Goal: Information Seeking & Learning: Learn about a topic

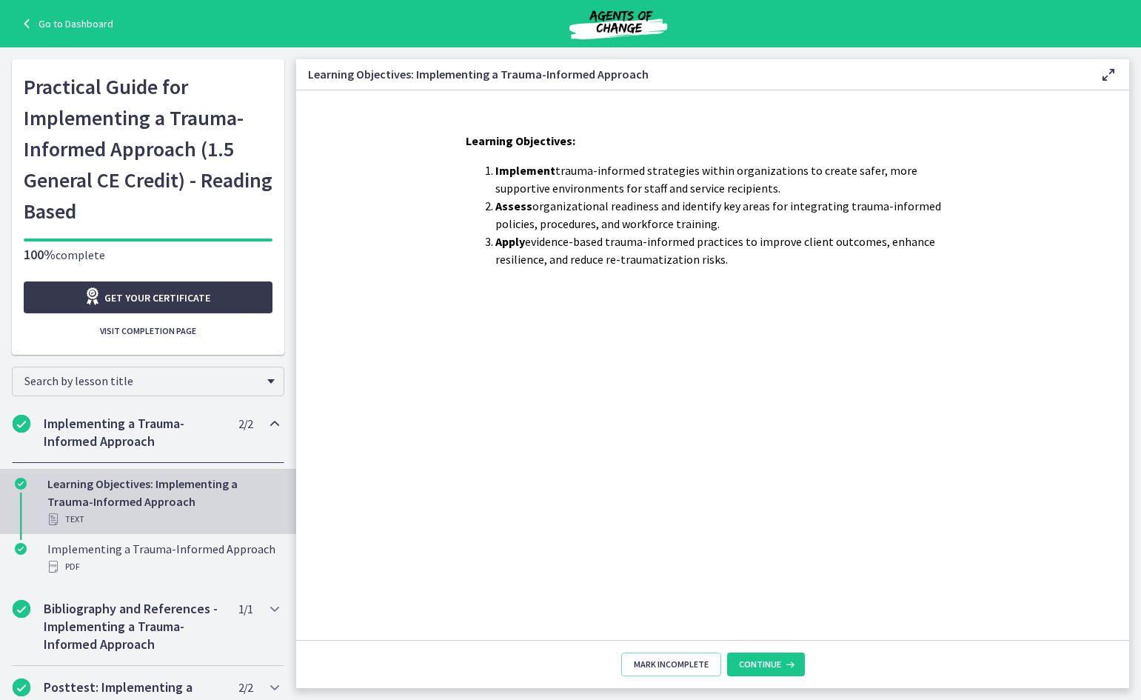
click at [527, 499] on div "Learning Objectives: Implement trauma-informed strategies within organizations …" at bounding box center [713, 380] width 518 height 520
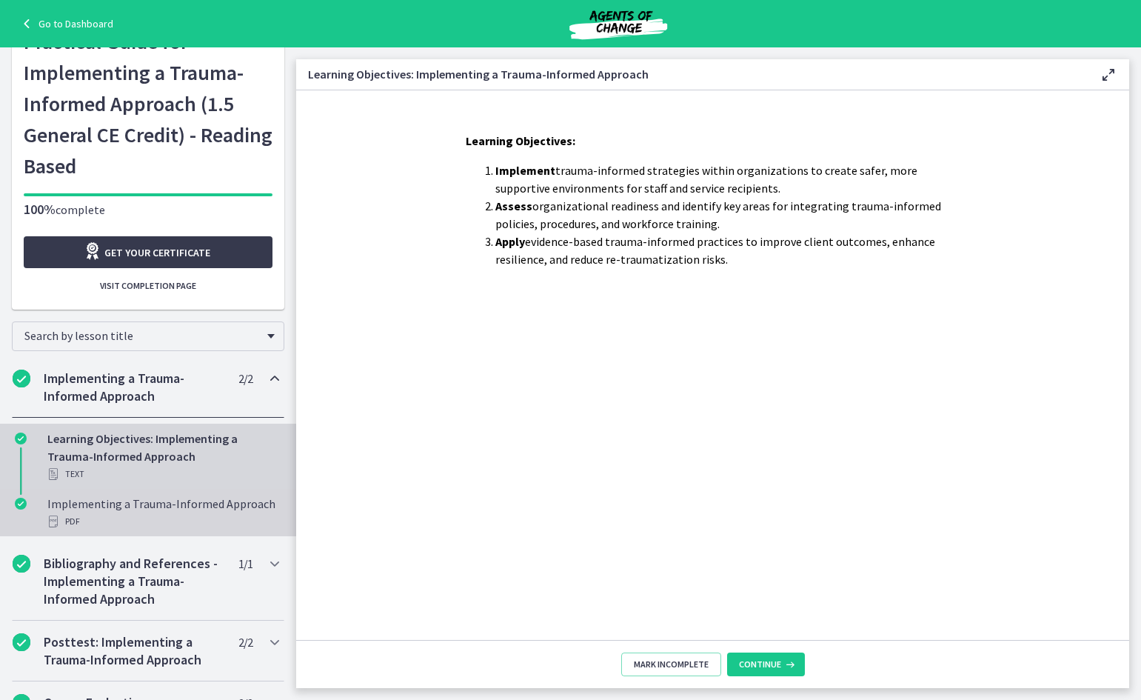
scroll to position [70, 0]
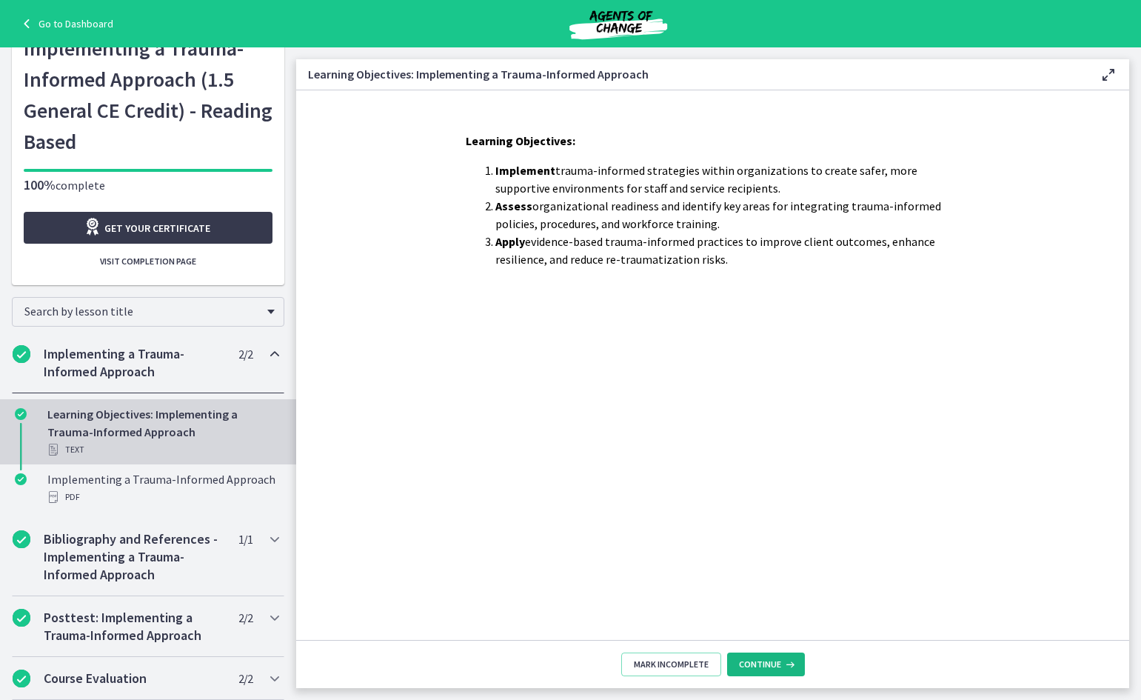
click at [782, 668] on icon at bounding box center [788, 664] width 15 height 12
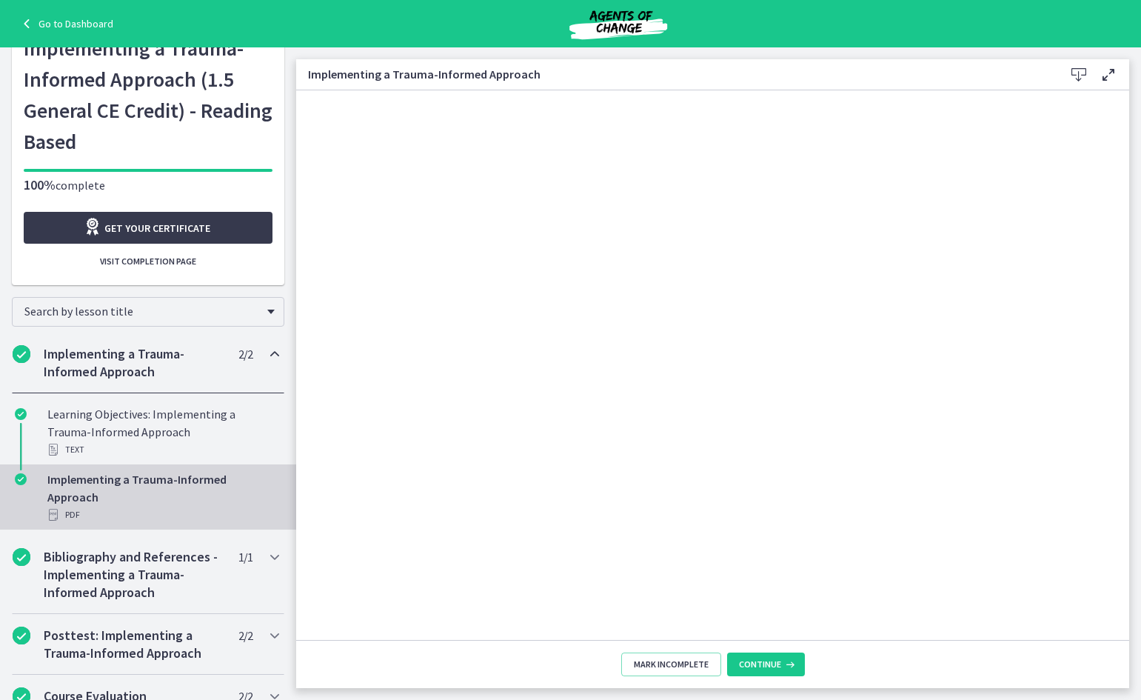
scroll to position [87, 0]
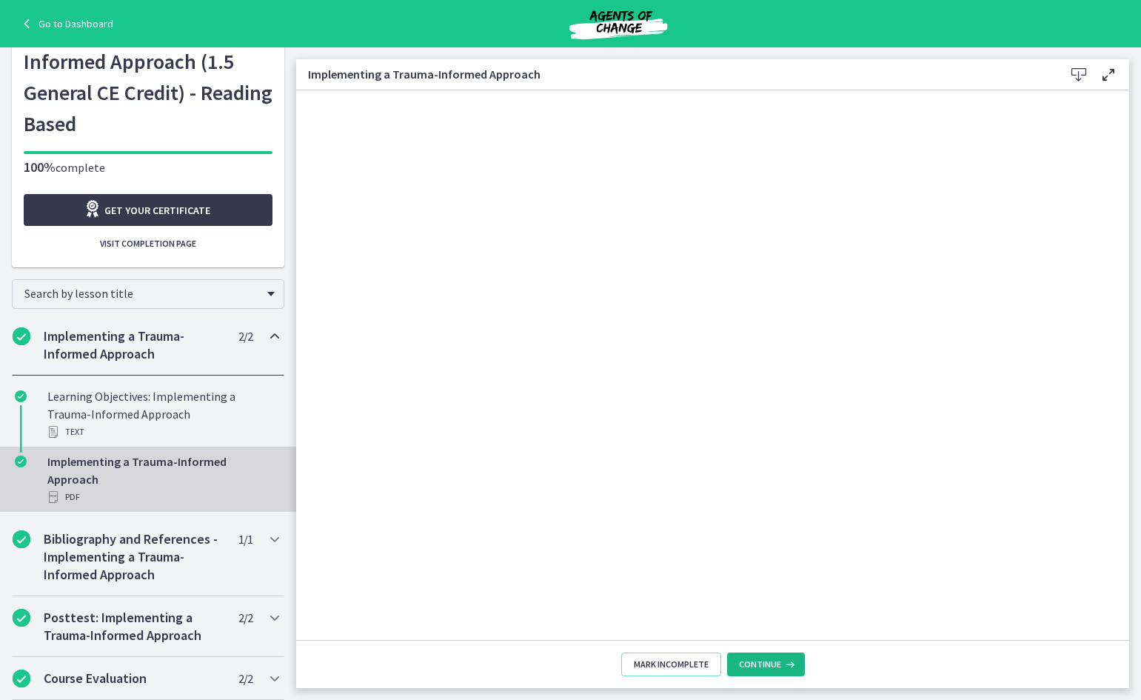
click at [757, 657] on button "Continue" at bounding box center [766, 664] width 78 height 24
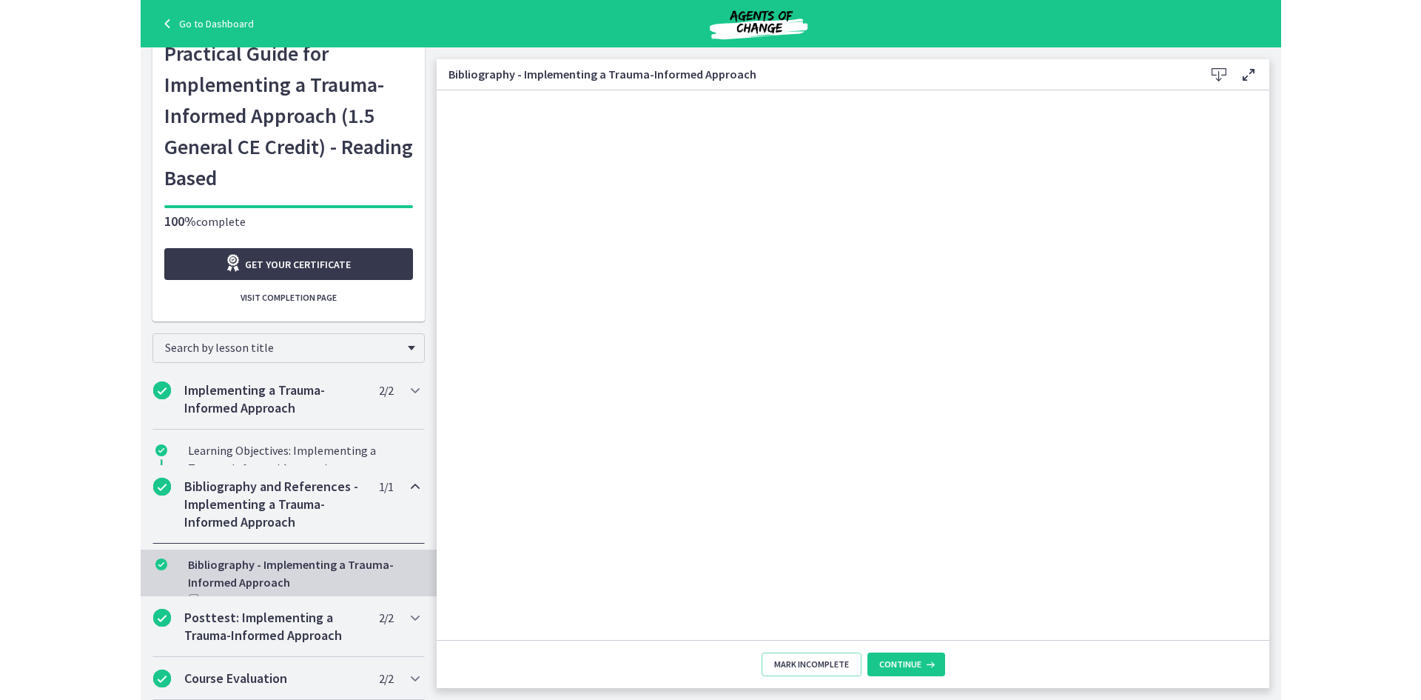
scroll to position [22, 0]
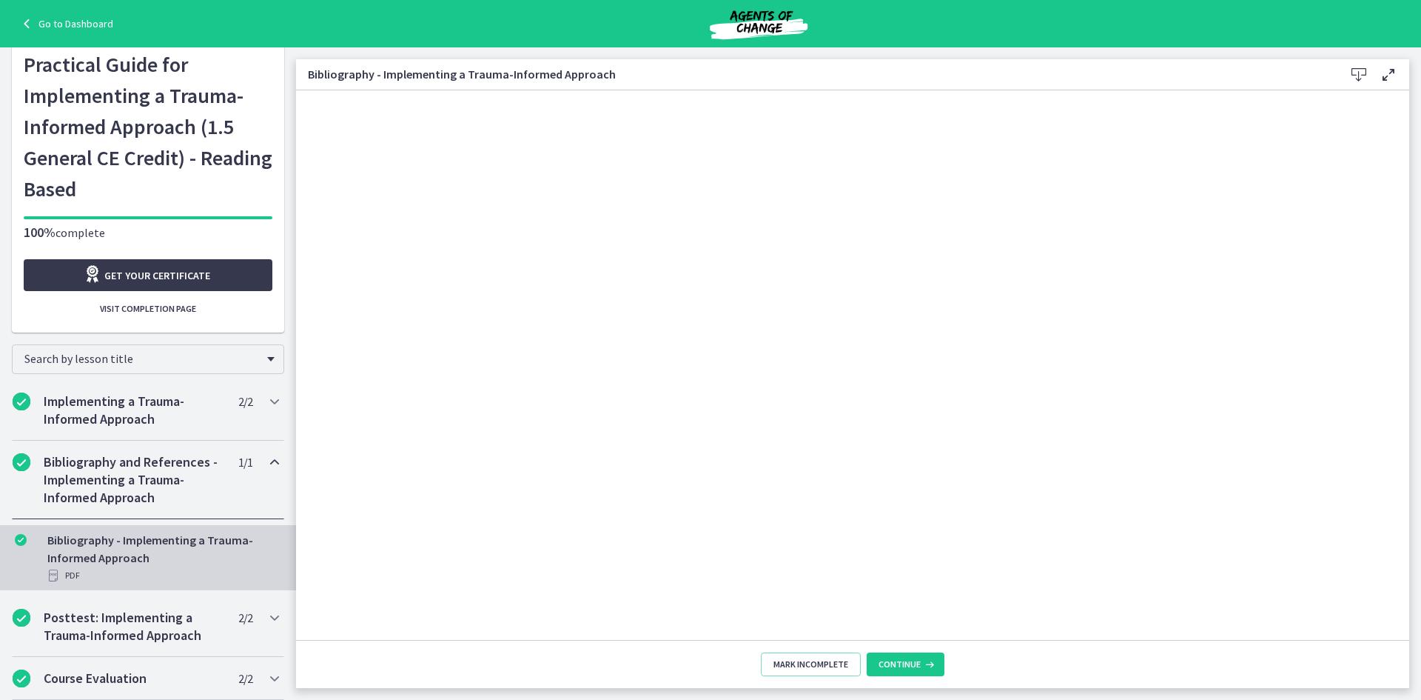
click at [59, 19] on link "Go to Dashboard" at bounding box center [65, 24] width 95 height 18
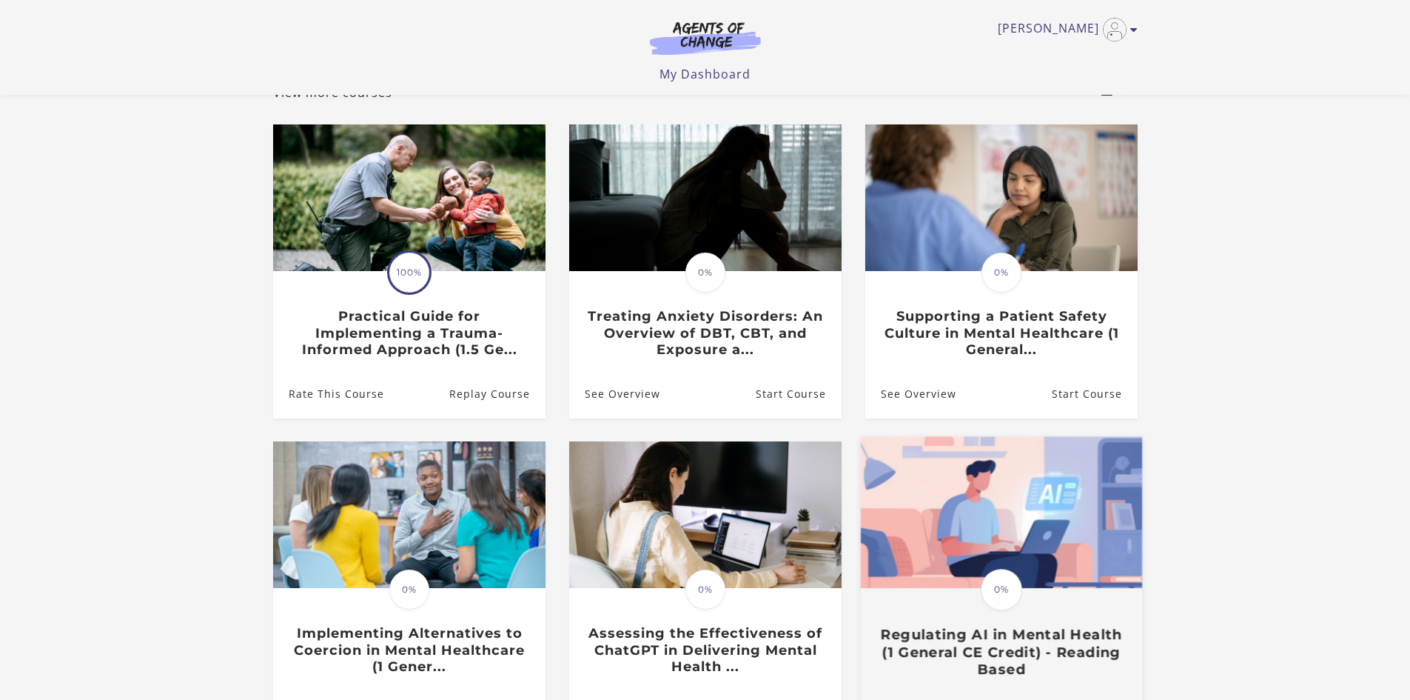
scroll to position [341, 0]
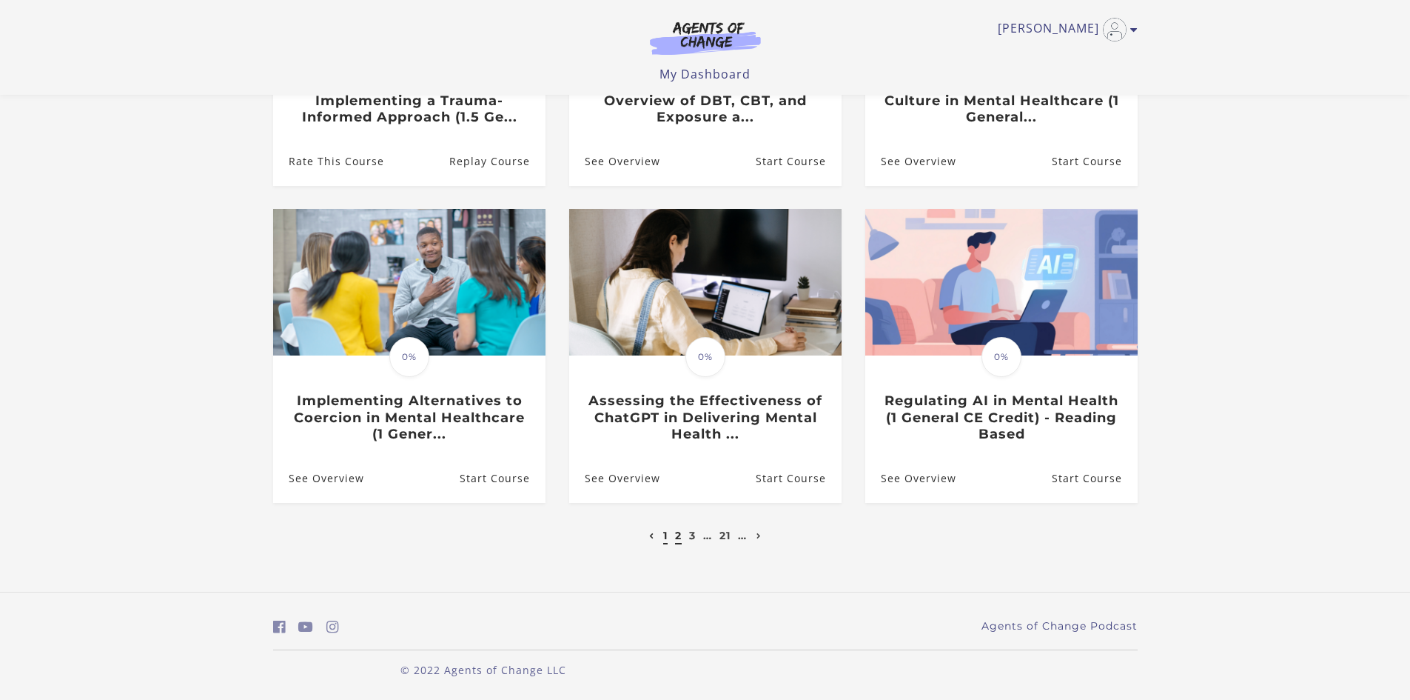
click at [678, 534] on link "2" at bounding box center [678, 535] width 7 height 13
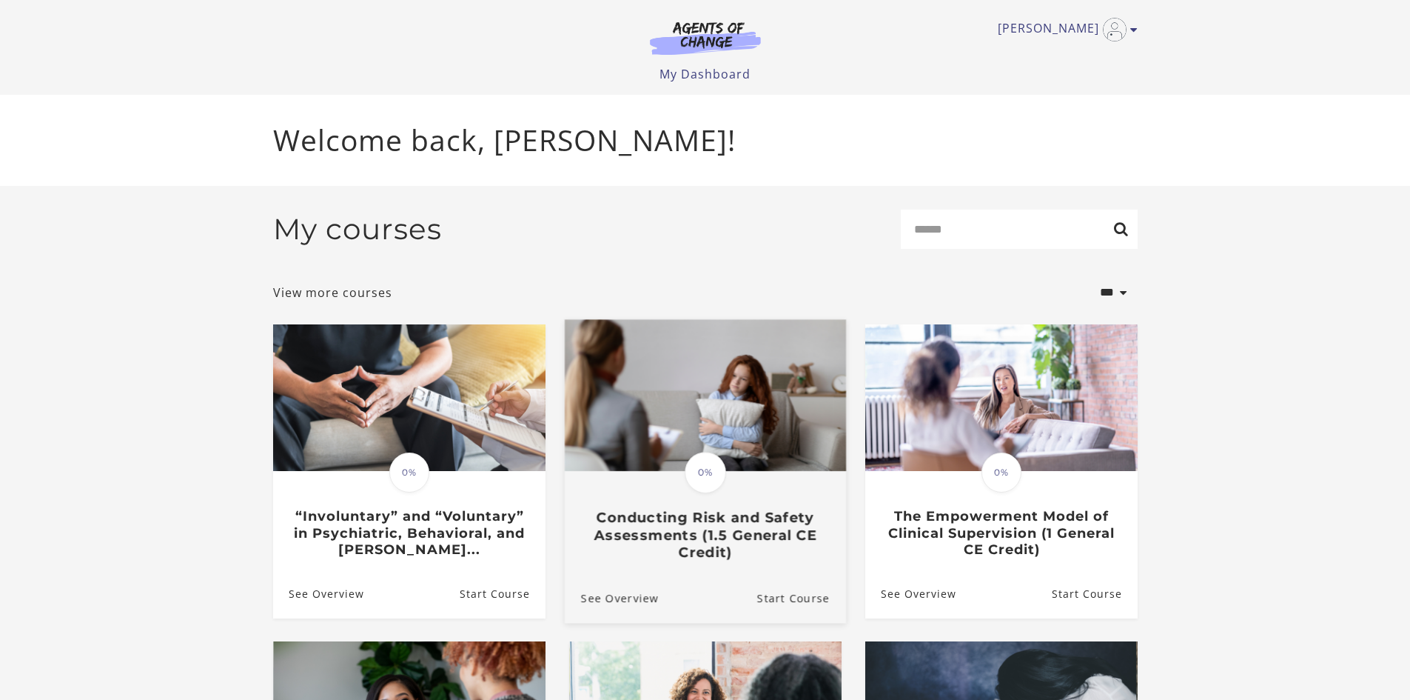
click at [651, 524] on h3 "Conducting Risk and Safety Assessments (1.5 General CE Credit)" at bounding box center [704, 535] width 249 height 52
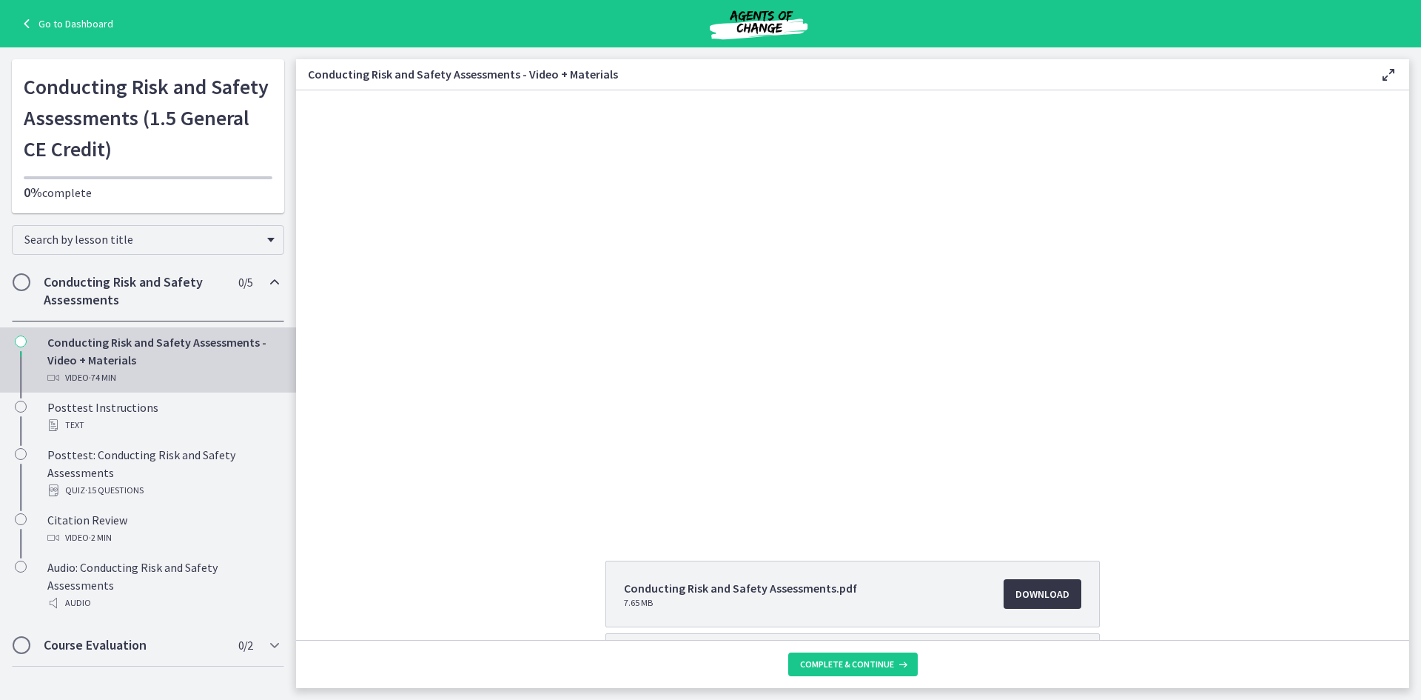
click at [1066, 588] on link "Download Opens in a new window" at bounding box center [1043, 594] width 78 height 30
click at [1118, 572] on div "Conducting Risk and Safety Assessments.pdf 7.65 MB Download Opens in a new wind…" at bounding box center [852, 665] width 1113 height 210
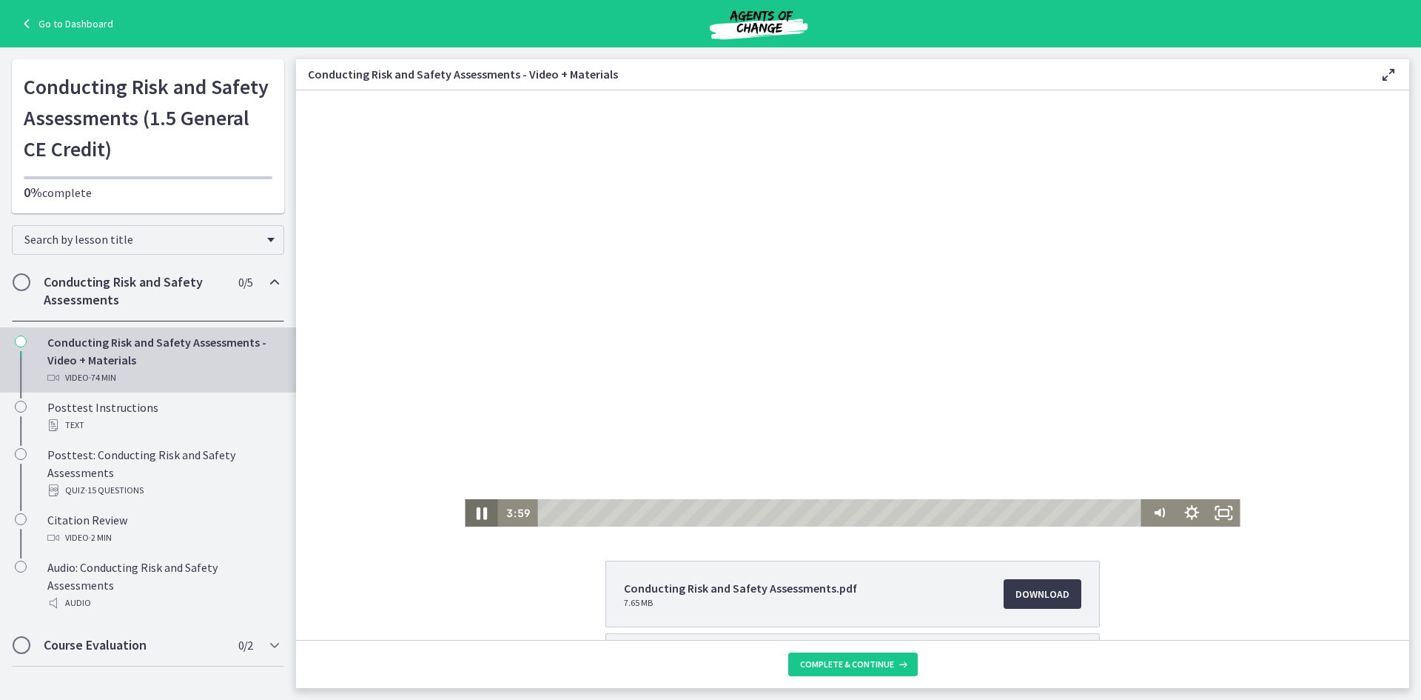
click at [472, 508] on icon "Pause" at bounding box center [481, 512] width 38 height 33
click at [472, 512] on icon "Play Video" at bounding box center [482, 512] width 38 height 33
click at [1349, 175] on div "Click for sound @keyframes VOLUME_SMALL_WAVE_FLASH { 0% { opacity: 0; } 33% { o…" at bounding box center [852, 308] width 1113 height 436
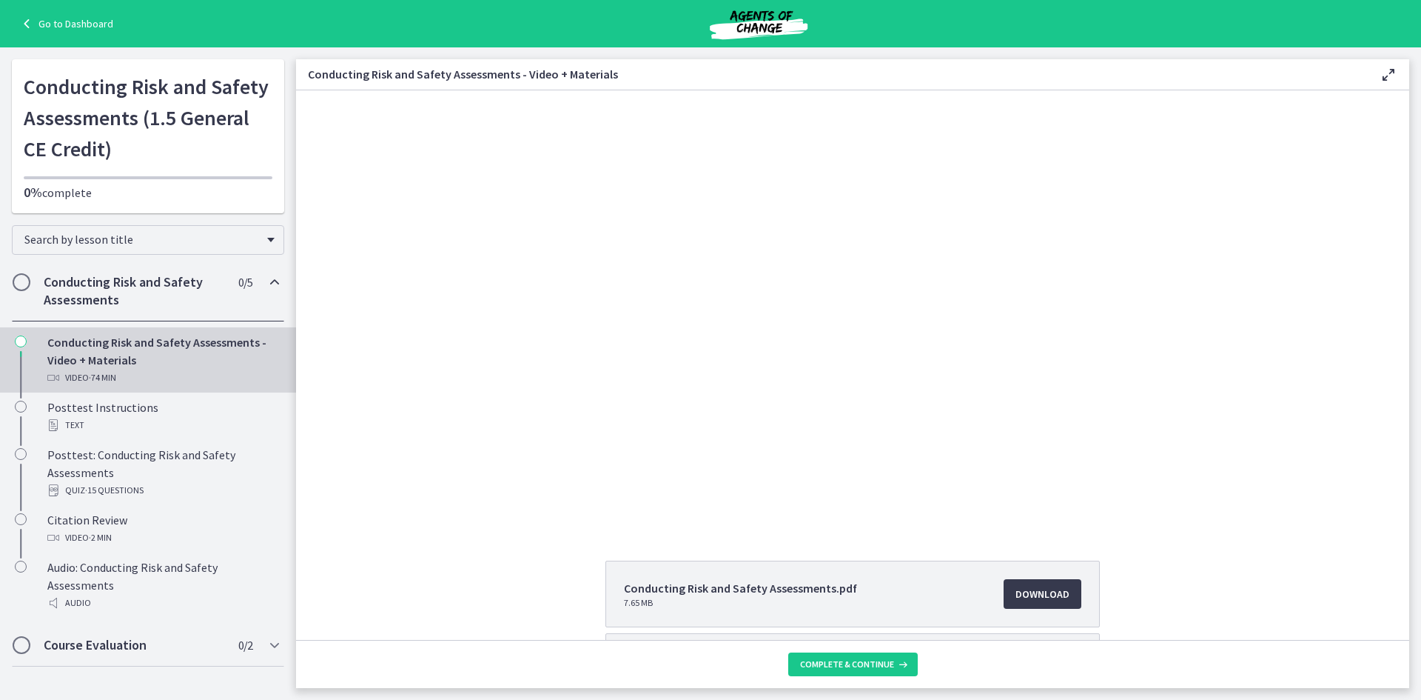
click at [1332, 172] on div "Click for sound @keyframes VOLUME_SMALL_WAVE_FLASH { 0% { opacity: 0; } 33% { o…" at bounding box center [852, 308] width 1113 height 436
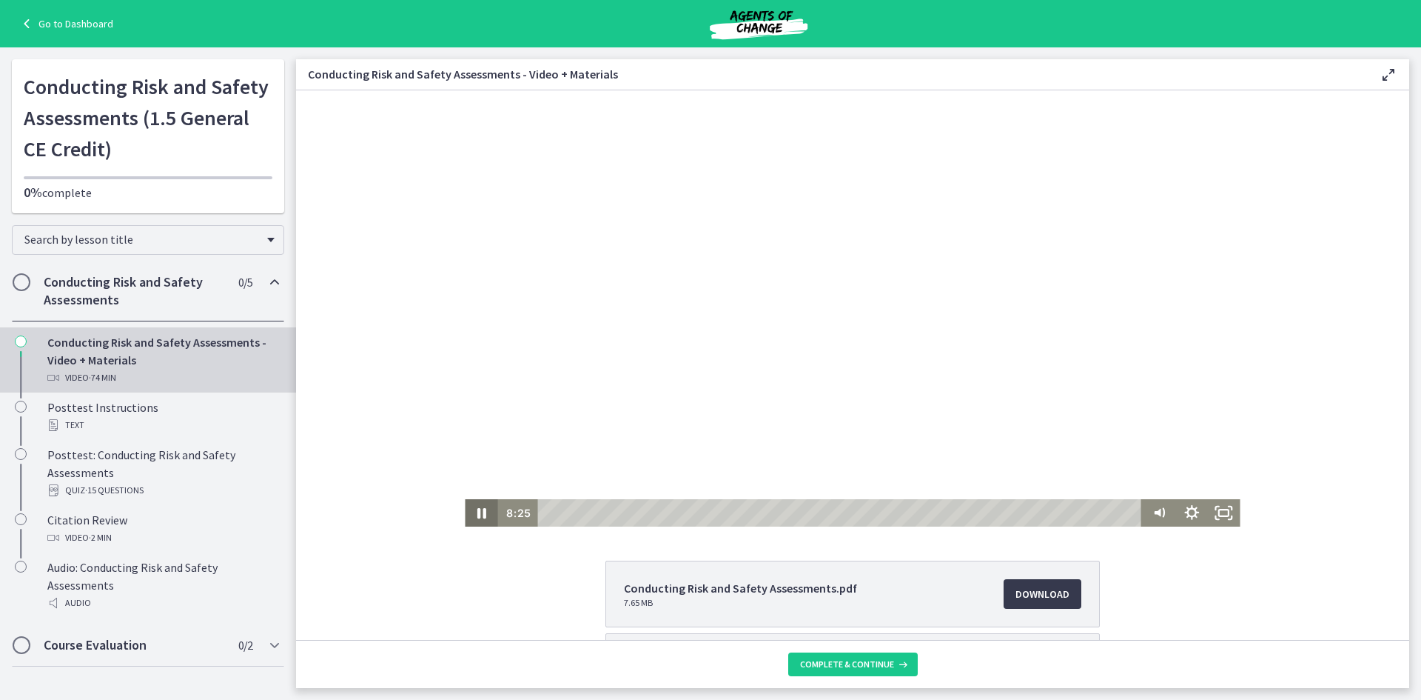
click at [478, 511] on icon "Pause" at bounding box center [481, 513] width 9 height 10
click at [478, 514] on icon "Play Video" at bounding box center [482, 512] width 8 height 11
click at [469, 512] on icon "Pause" at bounding box center [481, 512] width 38 height 33
